Goal: Find contact information: Find contact information

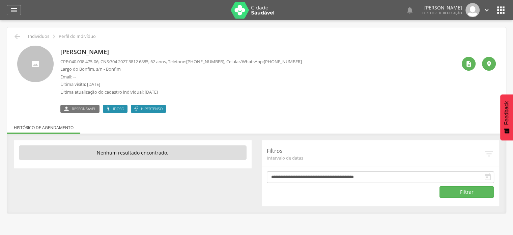
click at [271, 61] on span "(74) 98111-8064" at bounding box center [283, 61] width 38 height 6
drag, startPoint x: 270, startPoint y: 62, endPoint x: 302, endPoint y: 61, distance: 31.4
click at [302, 61] on span "(74) 98111-8064" at bounding box center [283, 61] width 38 height 6
drag, startPoint x: 306, startPoint y: 62, endPoint x: 270, endPoint y: 62, distance: 35.8
click at [270, 62] on div "Elenaide Souza da Silva CPF: 040.098.475-06 , CNS: 704 2027 3812 6885 , 62 anos…" at bounding box center [258, 79] width 397 height 67
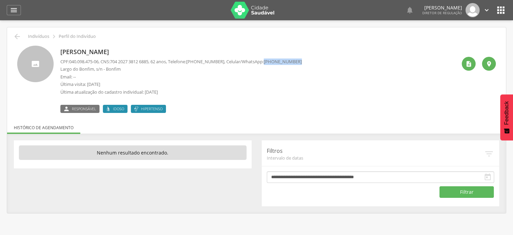
copy span "(74) 98111-8064"
